Goal: Information Seeking & Learning: Check status

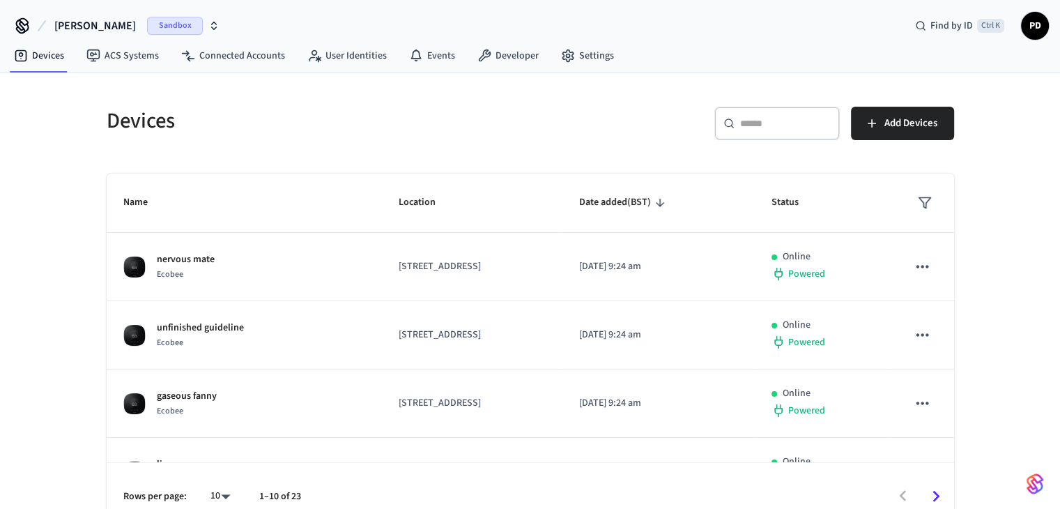
click at [164, 29] on span "Sandbox" at bounding box center [175, 26] width 56 height 18
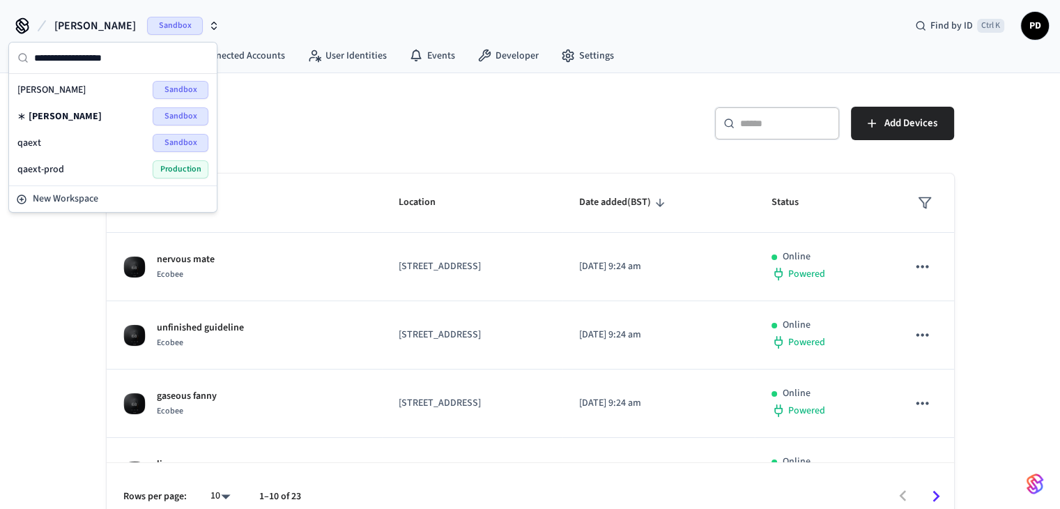
click at [131, 139] on div "qaext Sandbox" at bounding box center [112, 143] width 191 height 18
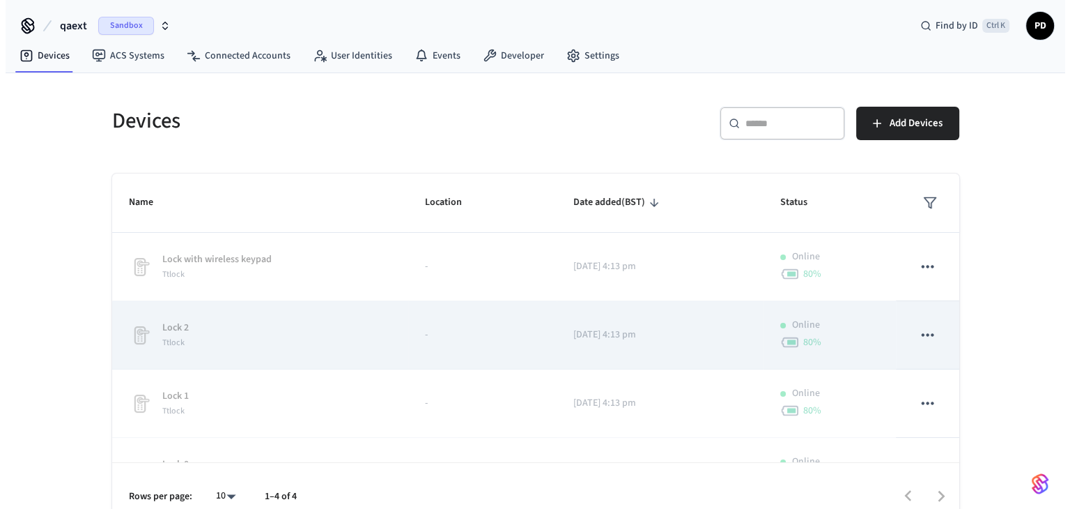
scroll to position [43, 0]
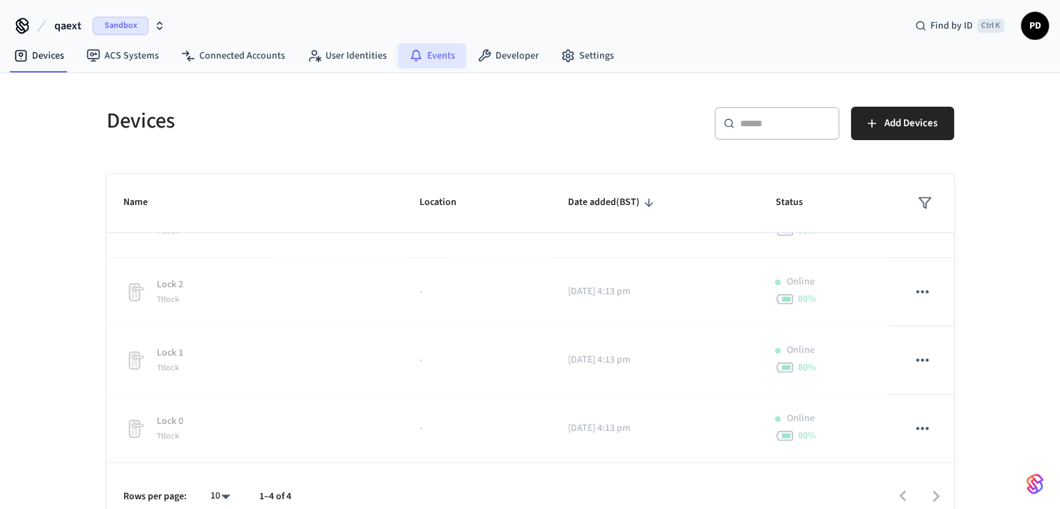
click at [426, 61] on link "Events" at bounding box center [432, 55] width 68 height 25
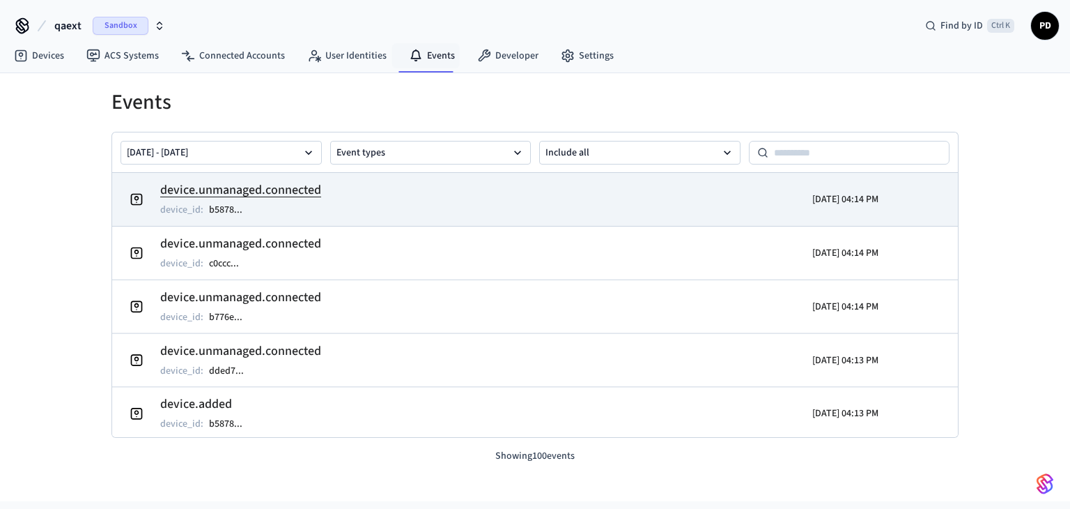
drag, startPoint x: 860, startPoint y: 395, endPoint x: 140, endPoint y: 186, distance: 749.6
copy tbody "device.unmanaged.connected device_id : b5878 ... 2025/09/23 04:14 PM device.unm…"
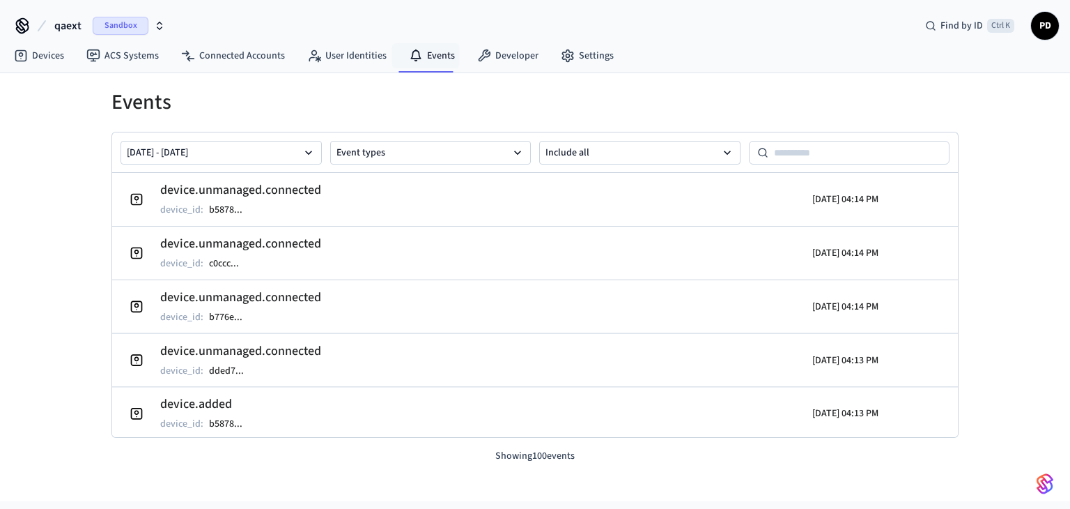
click at [59, 236] on div "Events Sep 16 2025 - Sep 23 2025 Event types Include all device.unmanaged.conne…" at bounding box center [535, 287] width 1070 height 428
click at [988, 280] on div "Events Sep 16 2025 - Sep 23 2025 Event types Include all device.unmanaged.conne…" at bounding box center [535, 287] width 1070 height 428
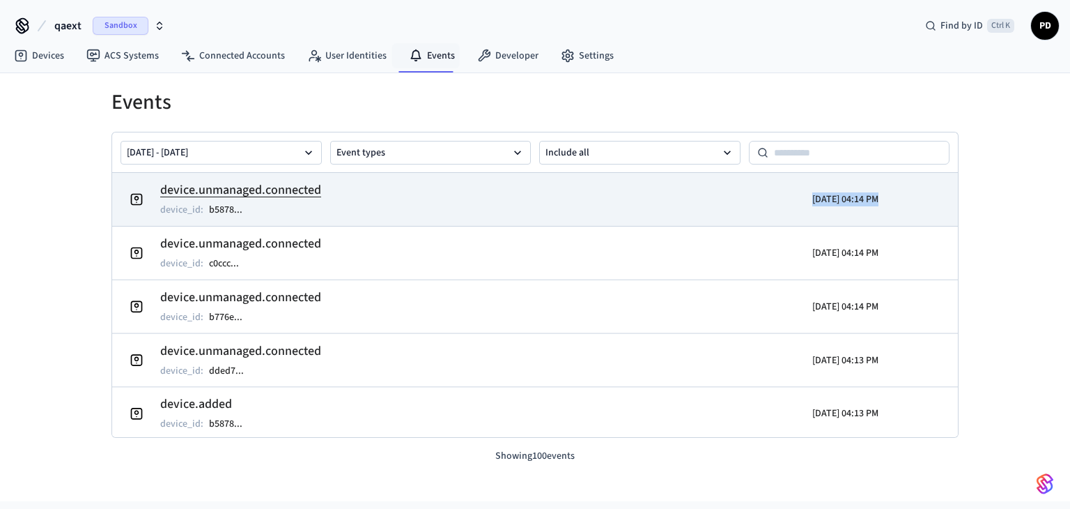
drag, startPoint x: 868, startPoint y: 209, endPoint x: 781, endPoint y: 197, distance: 88.0
click at [781, 197] on tr "device.unmanaged.connected device_id : b5878 ... 2025/09/23 04:14 PM" at bounding box center [535, 199] width 846 height 53
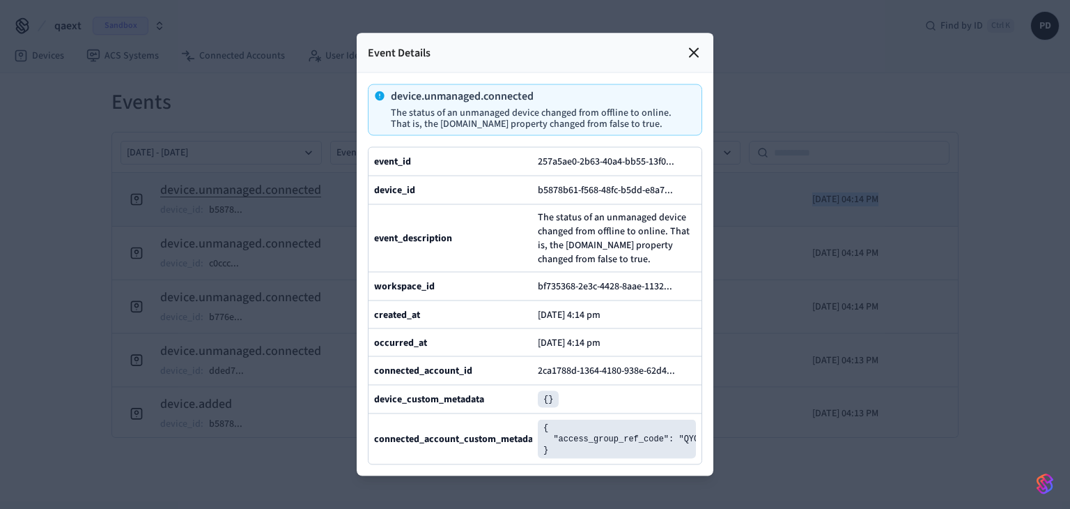
copy p "2025/09/23 04:14 PM"
click at [685, 33] on div "Event Details" at bounding box center [535, 53] width 357 height 40
click at [694, 45] on icon at bounding box center [694, 53] width 17 height 17
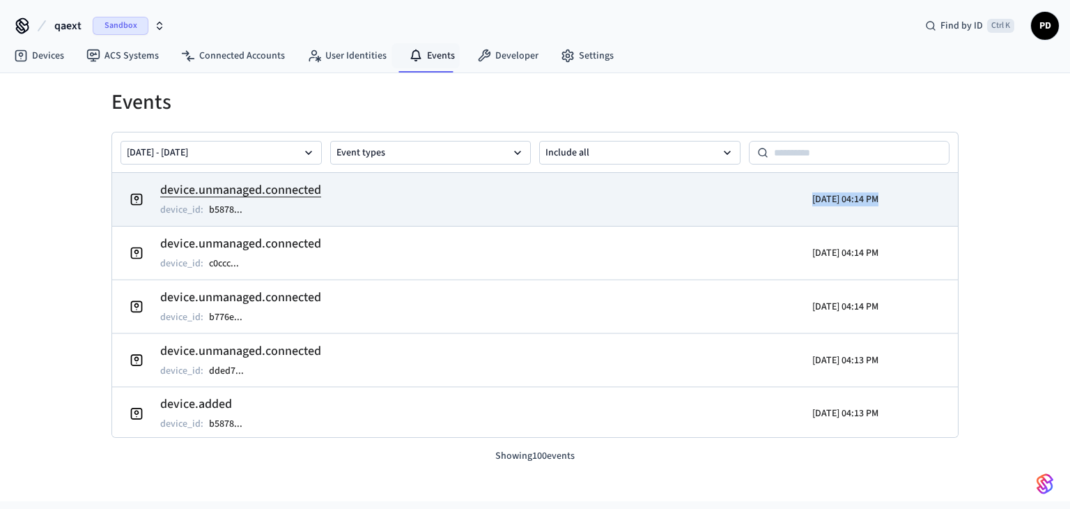
drag, startPoint x: 886, startPoint y: 199, endPoint x: 784, endPoint y: 197, distance: 102.5
click at [784, 197] on tr "device.unmanaged.connected device_id : b5878 ... 2025/09/23 04:14 PM" at bounding box center [535, 199] width 846 height 53
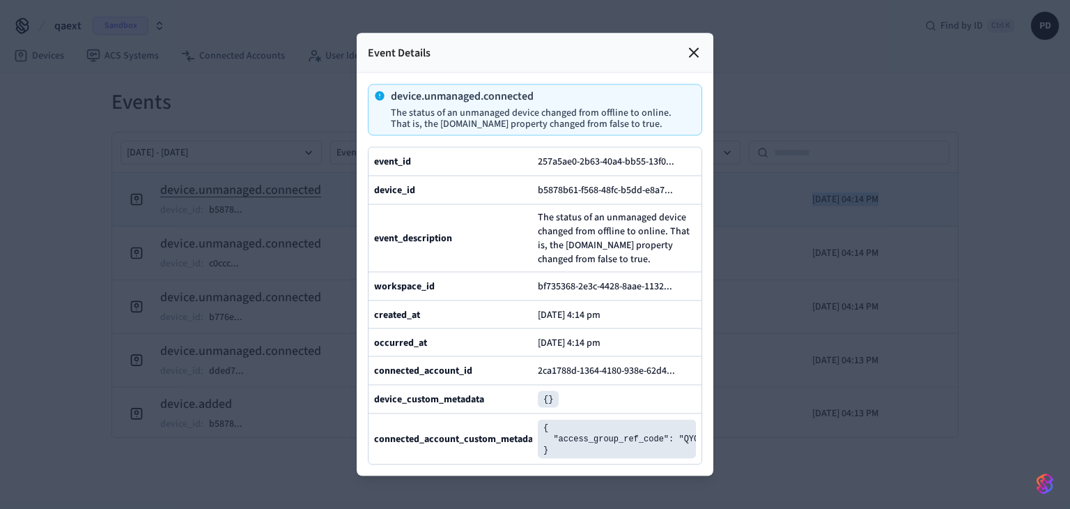
copy p "2025/09/23 04:14 PM"
click at [689, 45] on icon at bounding box center [694, 53] width 17 height 17
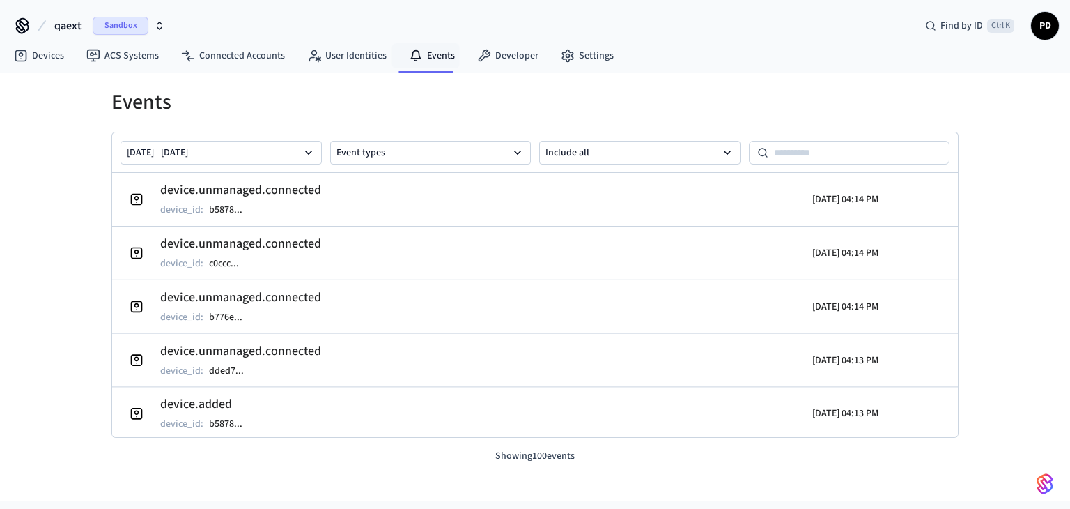
click at [700, 38] on div "qaext Sandbox Find by ID Ctrl K PD" at bounding box center [535, 20] width 1070 height 40
click at [324, 56] on link "User Identities" at bounding box center [347, 55] width 102 height 25
click at [421, 56] on link "Events" at bounding box center [432, 55] width 68 height 25
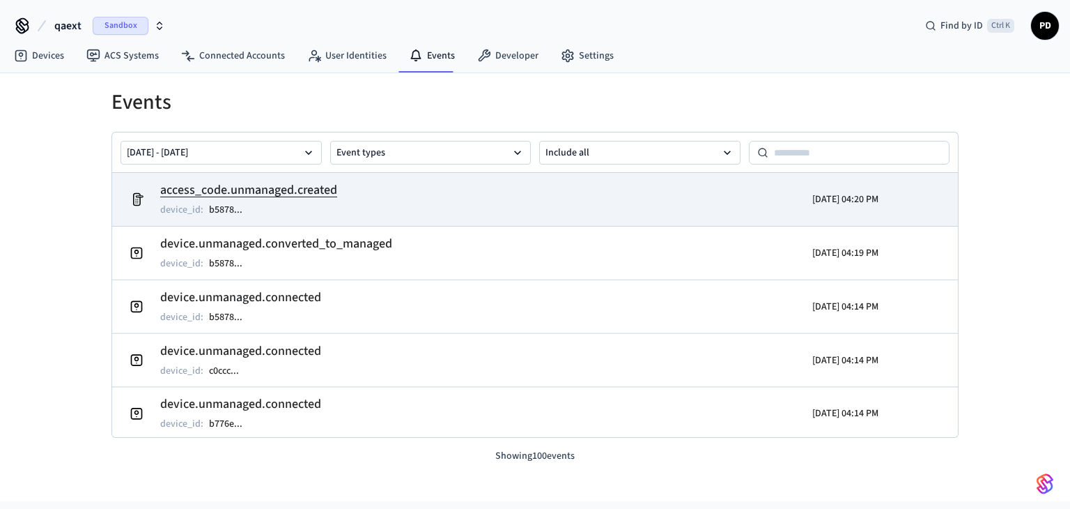
click at [295, 196] on h2 "access_code.unmanaged.created" at bounding box center [248, 190] width 177 height 20
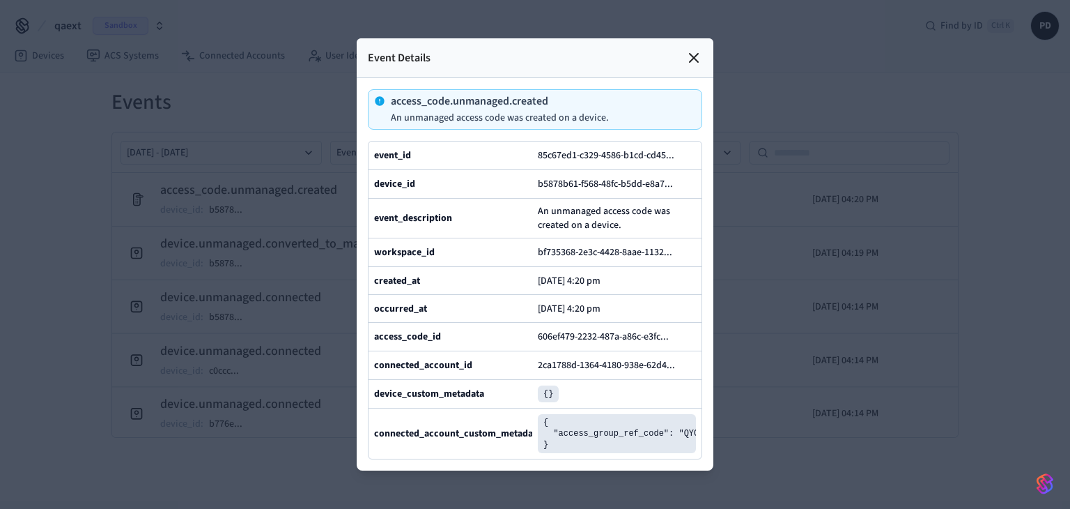
click at [699, 49] on icon at bounding box center [694, 57] width 17 height 17
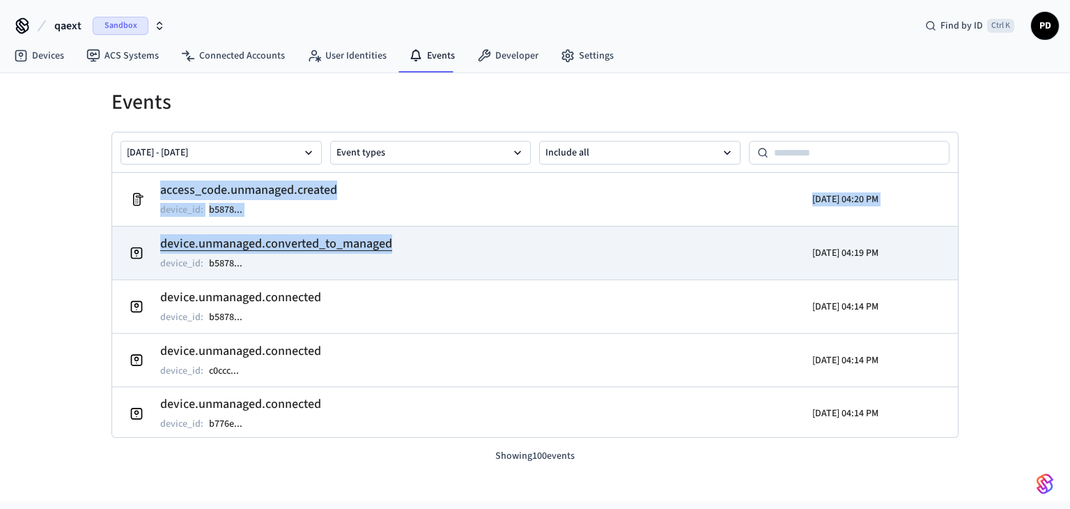
drag, startPoint x: 151, startPoint y: 192, endPoint x: 411, endPoint y: 245, distance: 266.0
copy tbody "access_code.unmanaged.created device_id : b5878 ... 2025/09/23 04:20 PM device.…"
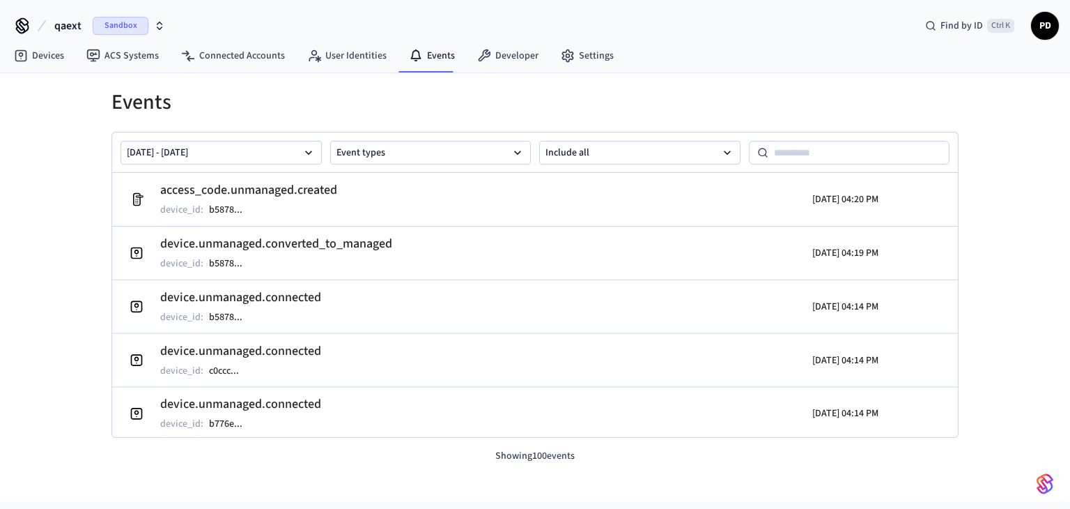
click at [785, 137] on div "Sep 16 2025 - Sep 23 2025 Event types Include all" at bounding box center [535, 152] width 846 height 40
click at [225, 62] on link "Connected Accounts" at bounding box center [233, 55] width 126 height 25
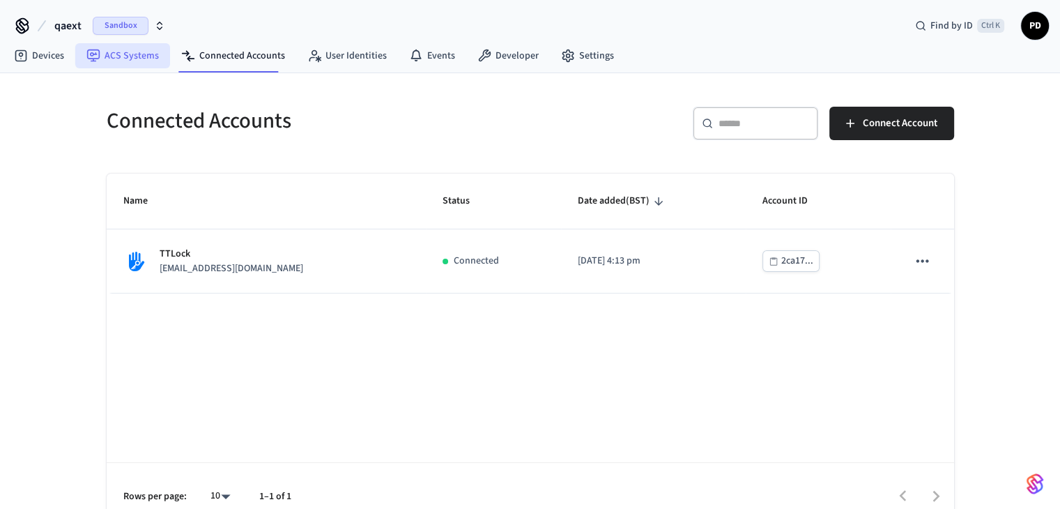
click at [135, 46] on link "ACS Systems" at bounding box center [122, 55] width 95 height 25
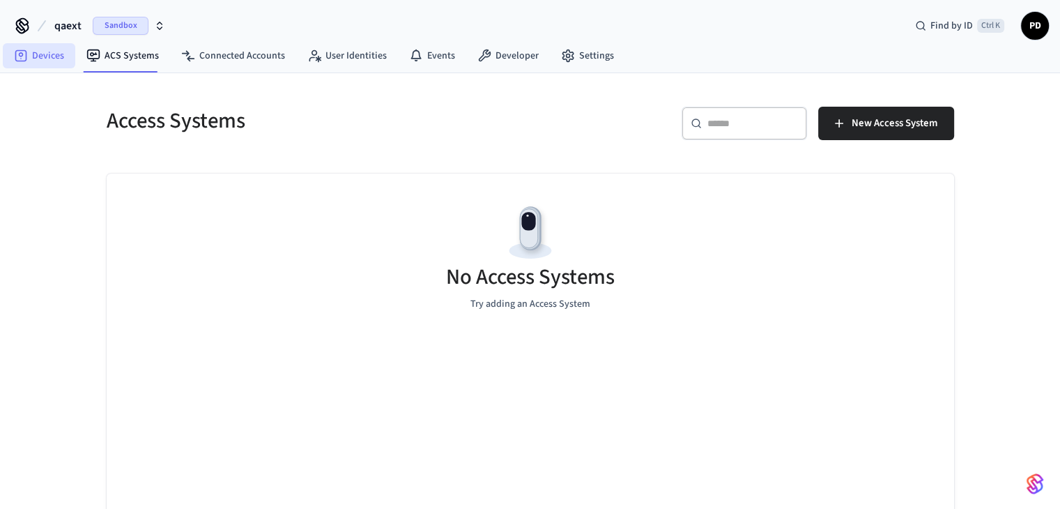
click at [34, 55] on link "Devices" at bounding box center [39, 55] width 72 height 25
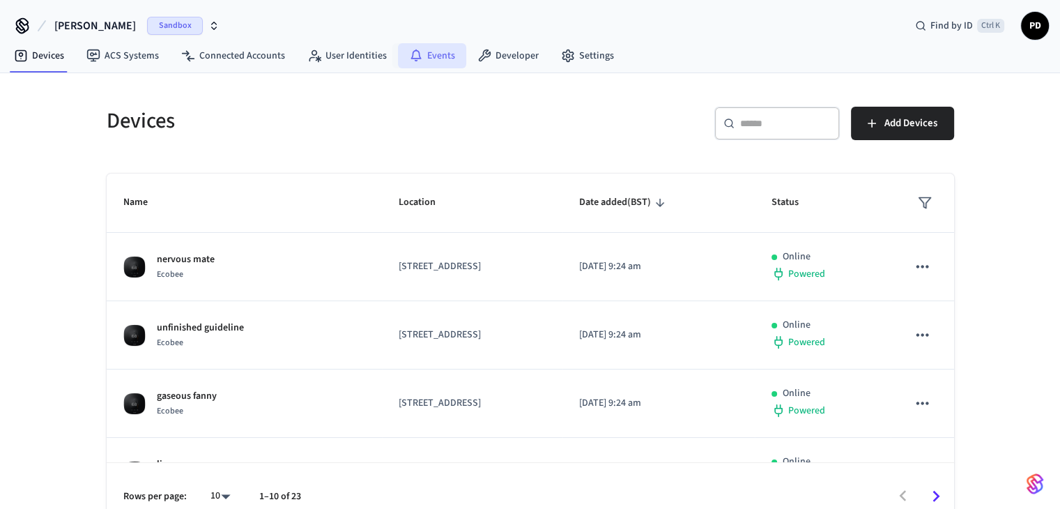
click at [415, 53] on icon at bounding box center [416, 56] width 14 height 14
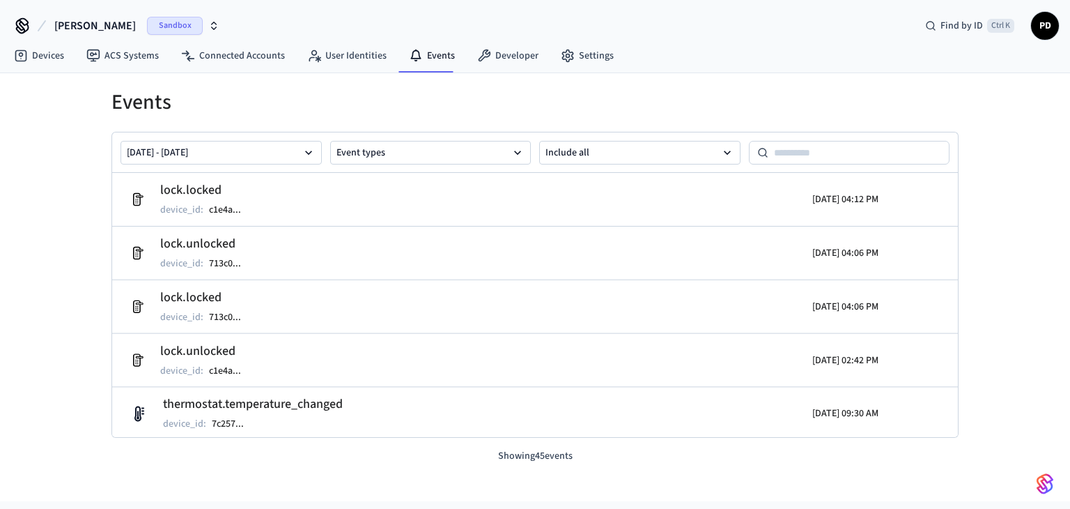
click at [208, 24] on icon "button" at bounding box center [213, 25] width 11 height 11
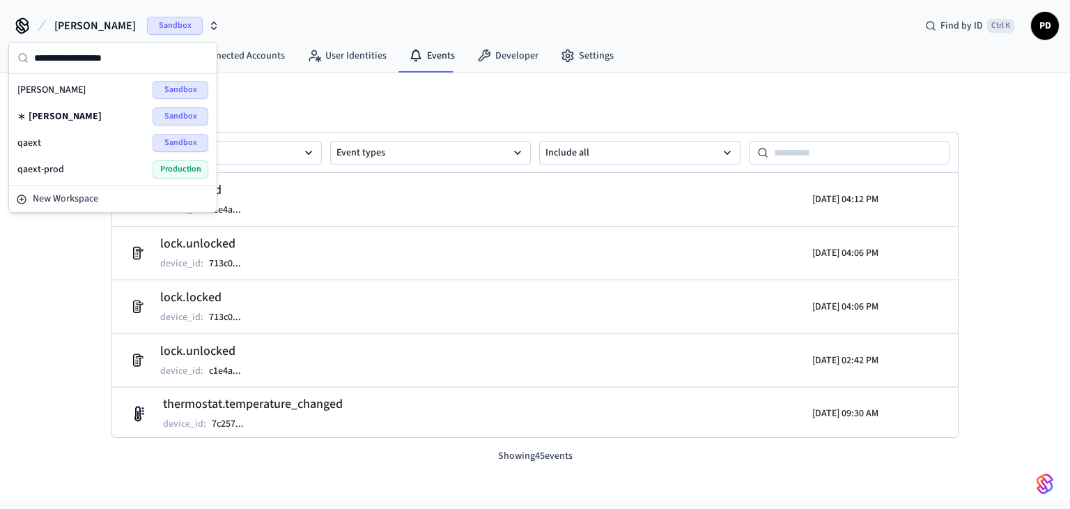
click at [100, 137] on div "qaext Sandbox" at bounding box center [112, 143] width 191 height 18
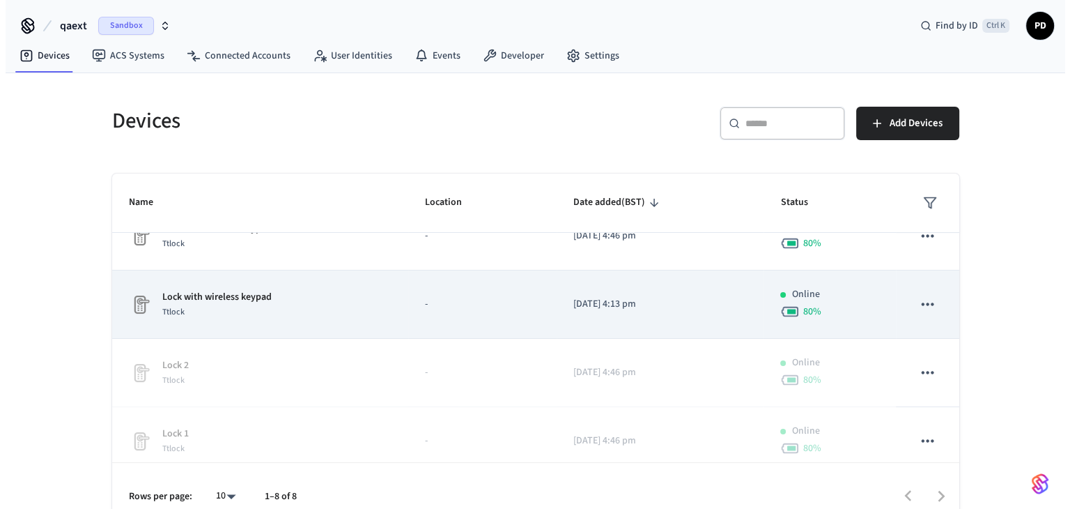
scroll to position [79, 0]
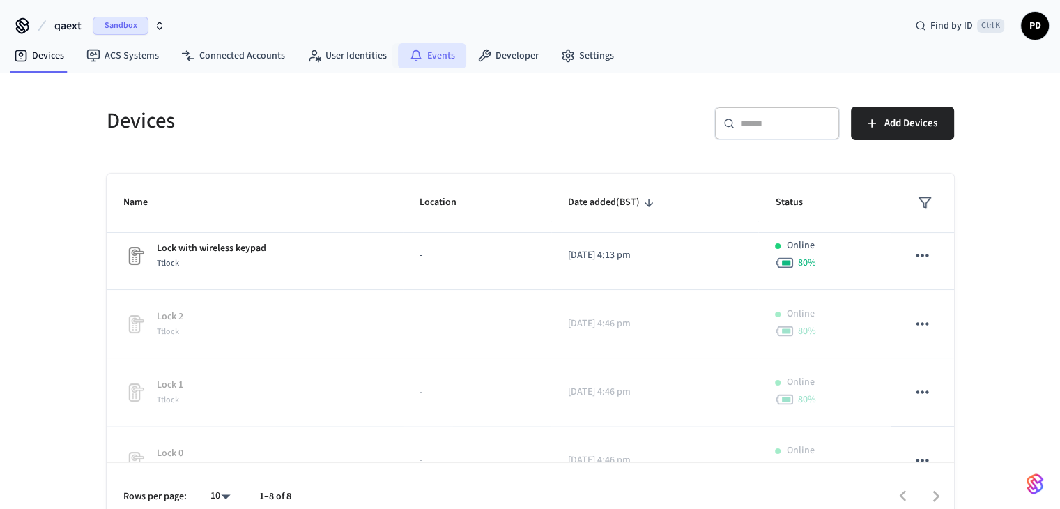
click at [435, 52] on link "Events" at bounding box center [432, 55] width 68 height 25
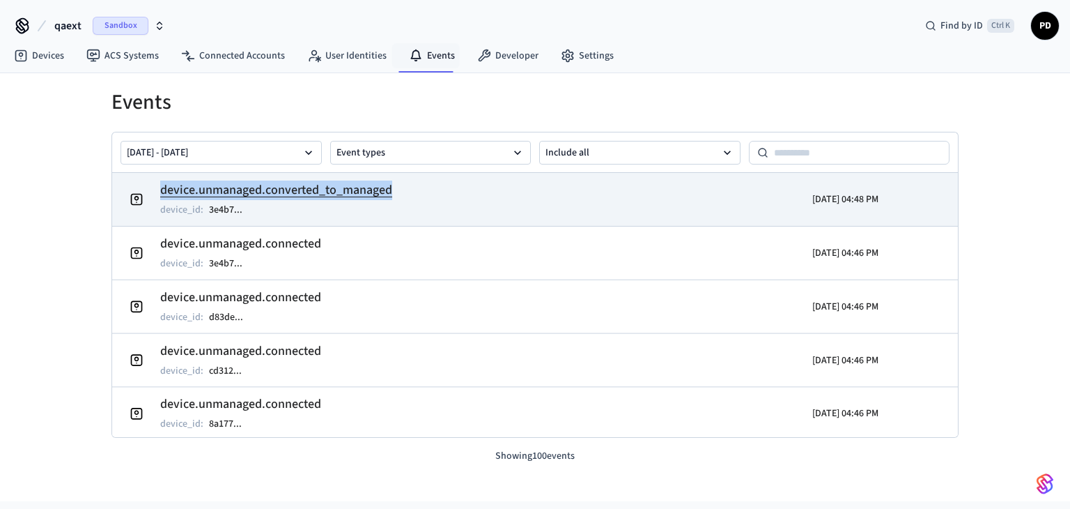
drag, startPoint x: 471, startPoint y: 194, endPoint x: 157, endPoint y: 194, distance: 313.6
click at [157, 194] on td "device.unmanaged.converted_to_managed device_id : 3e4b7 ..." at bounding box center [397, 199] width 549 height 39
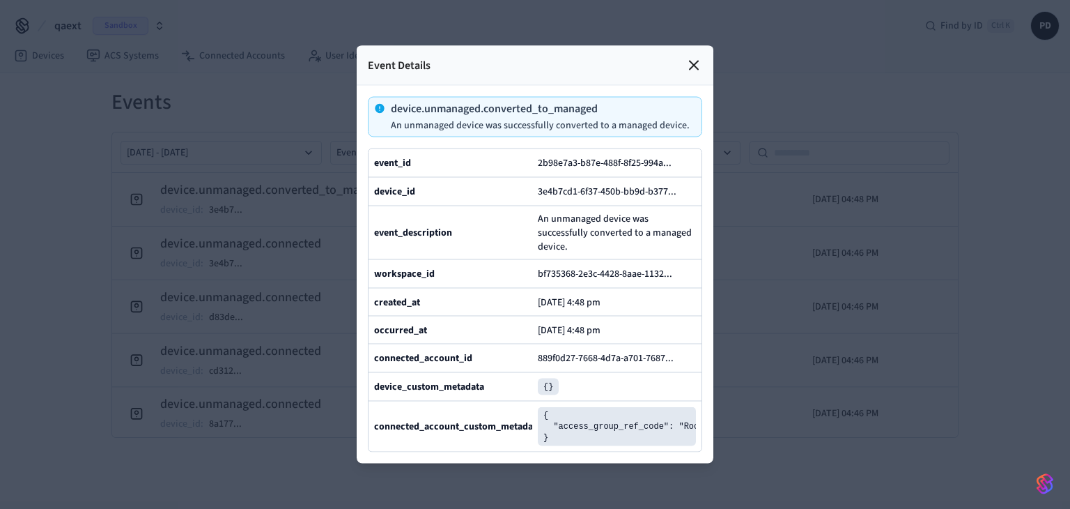
click at [521, 103] on p "device.unmanaged.converted_to_managed" at bounding box center [540, 108] width 299 height 11
copy p "device.unmanaged.converted_to_managed"
click at [692, 57] on icon at bounding box center [694, 65] width 17 height 17
